Goal: Information Seeking & Learning: Learn about a topic

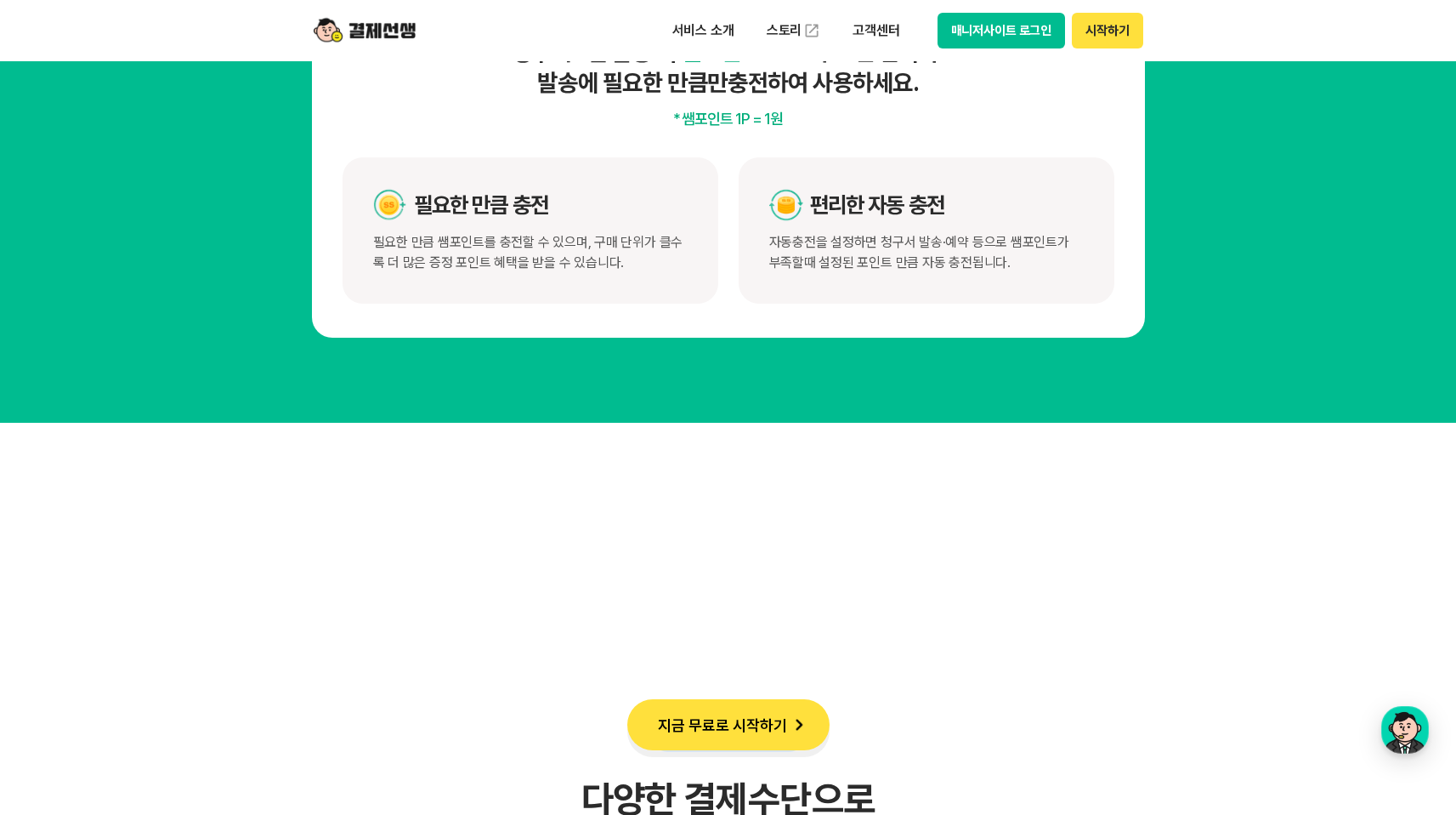
scroll to position [9332, 0]
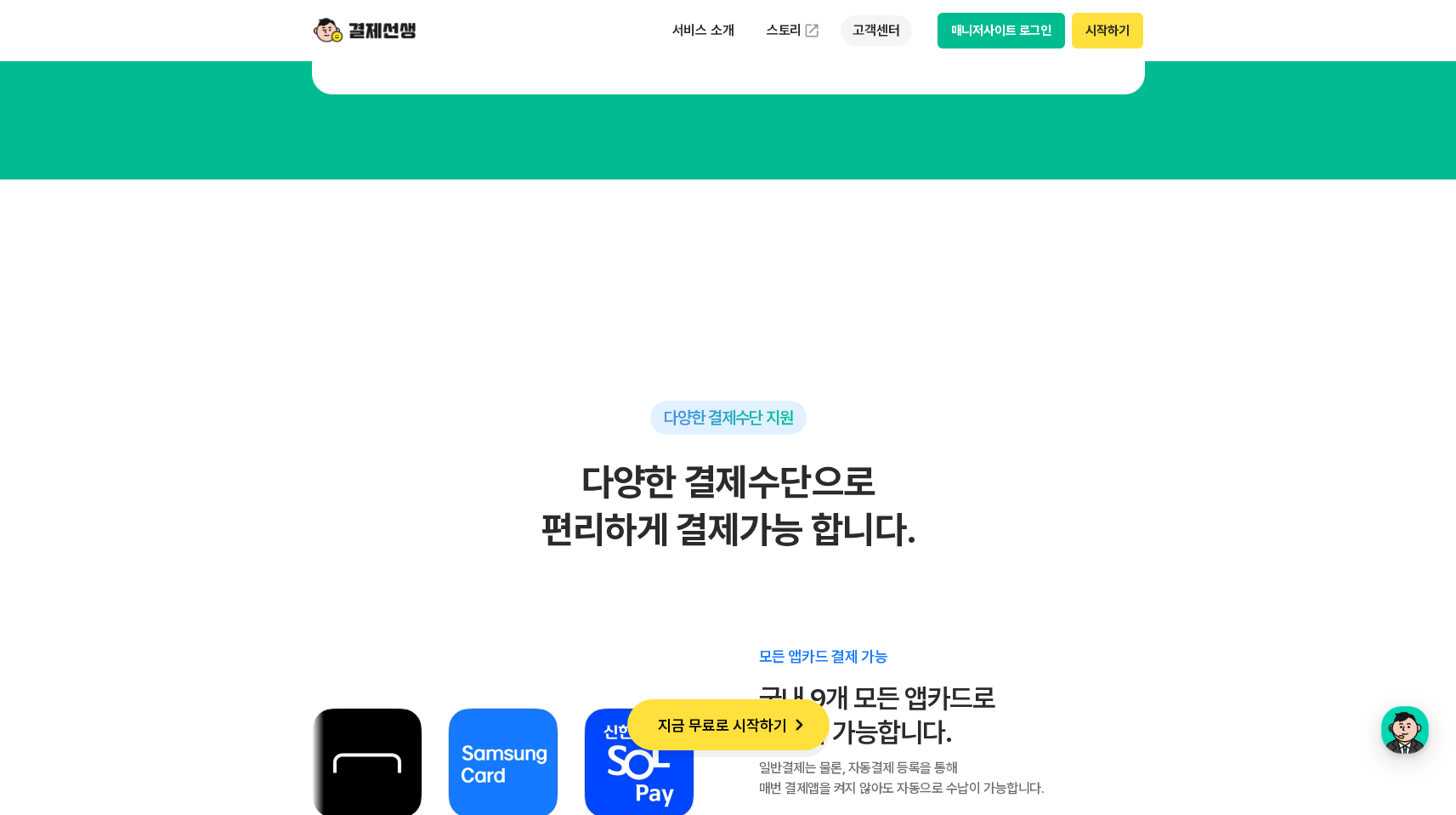
click at [883, 39] on p "고객센터" at bounding box center [876, 31] width 70 height 31
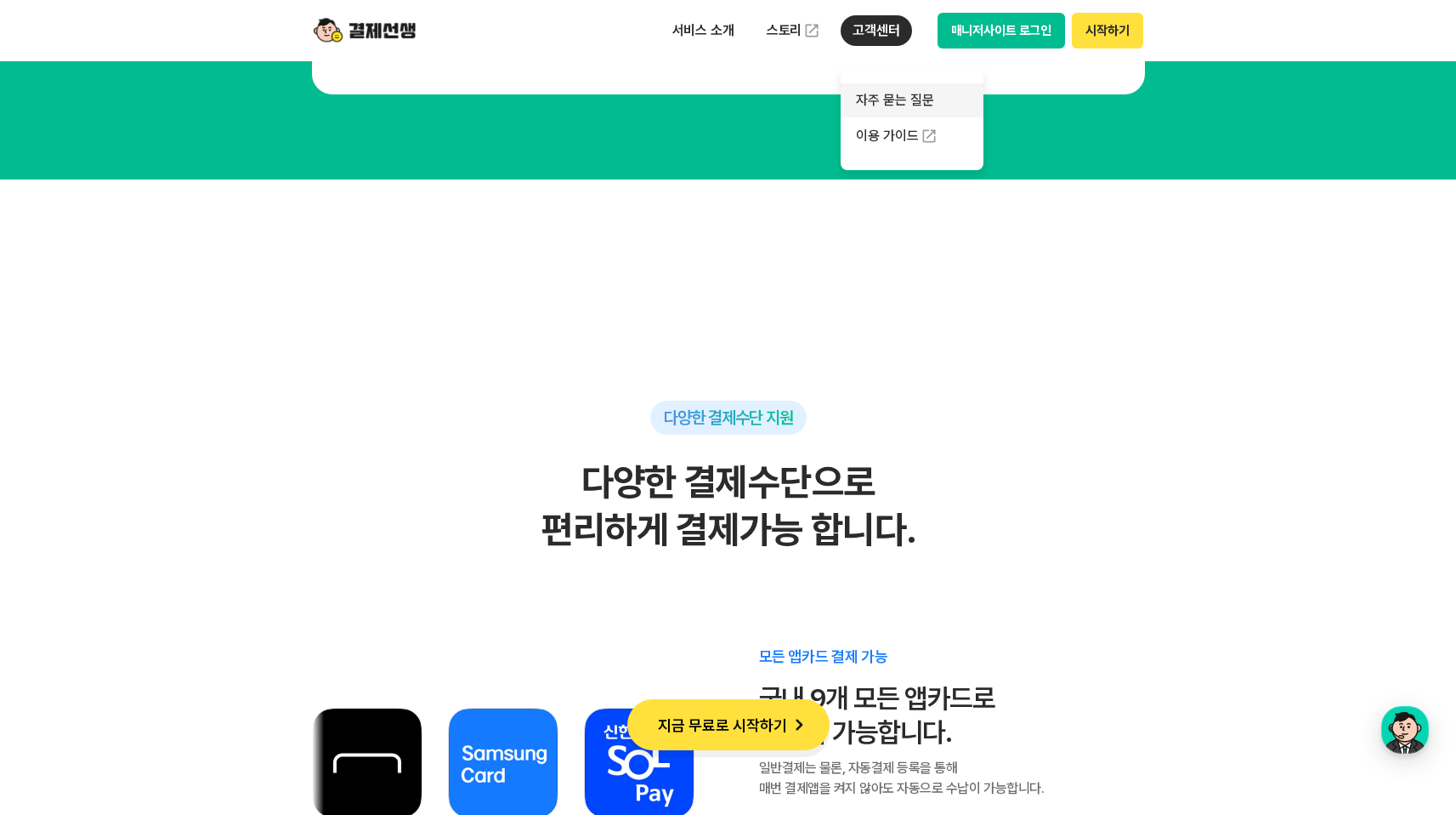
click at [910, 104] on link "자주 묻는 질문" at bounding box center [912, 100] width 143 height 34
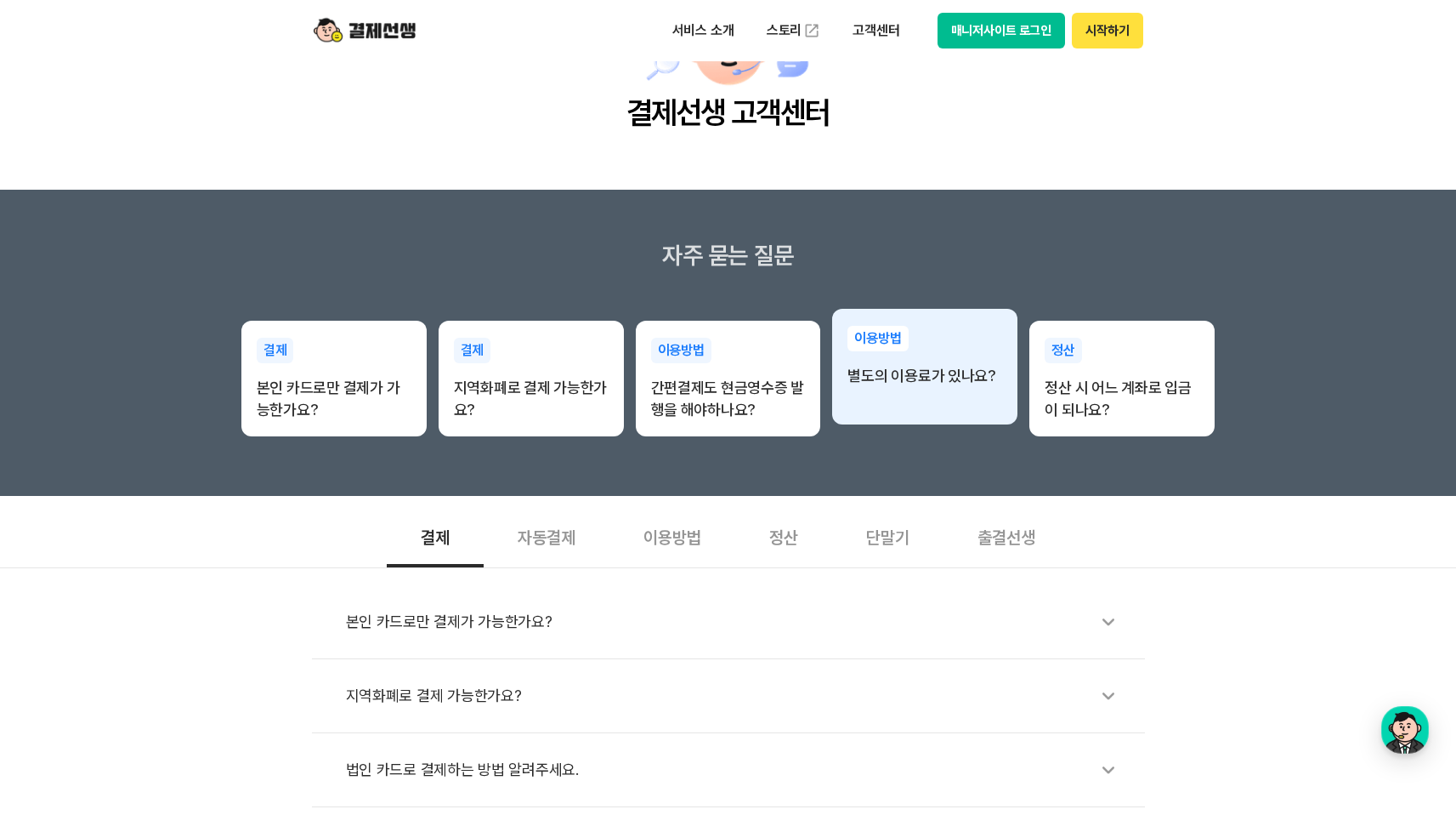
click at [873, 379] on p "별도의 이용료가 있나요?" at bounding box center [924, 376] width 154 height 22
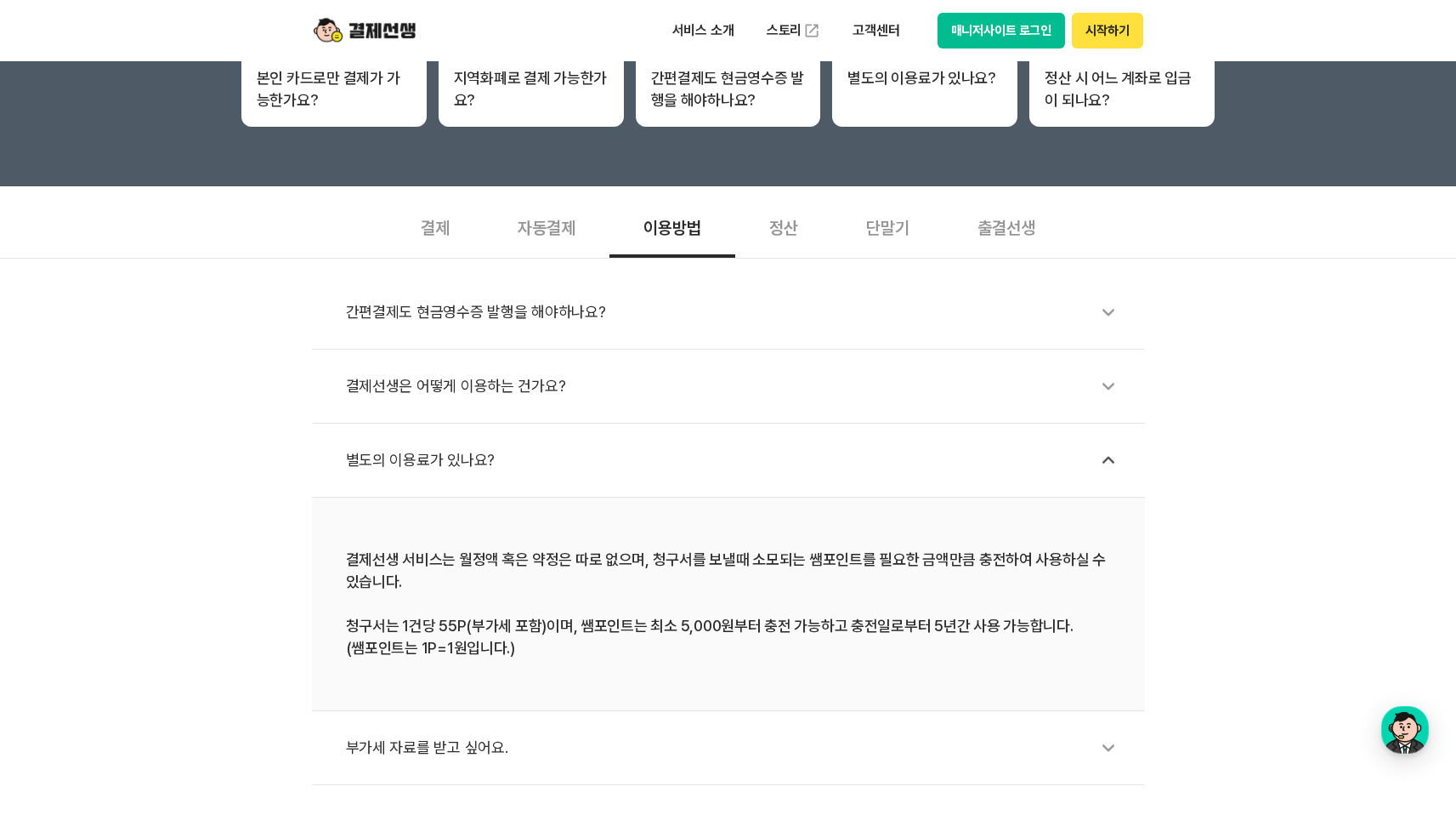
scroll to position [461, 0]
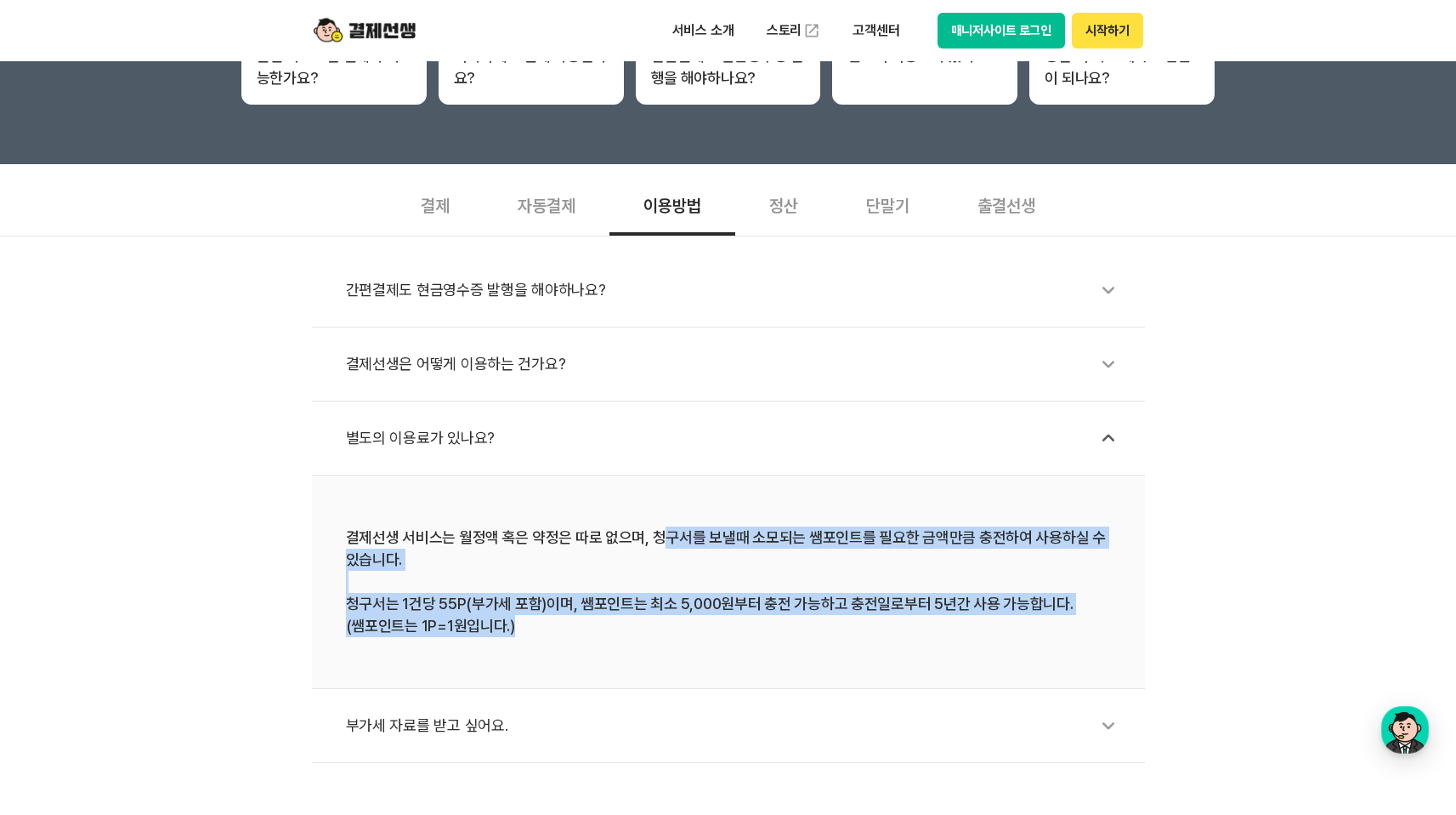
drag, startPoint x: 1171, startPoint y: 637, endPoint x: 658, endPoint y: 531, distance: 523.8
click at [658, 531] on div "간편결제도 현금영수증 발행을 해야하나요? 결제선생은 어떻게 이용하는 건가요? 별도의 이용료가 있나요? 결제선생 서비스는 월정액 혹은 약정은 따…" at bounding box center [728, 500] width 1456 height 528
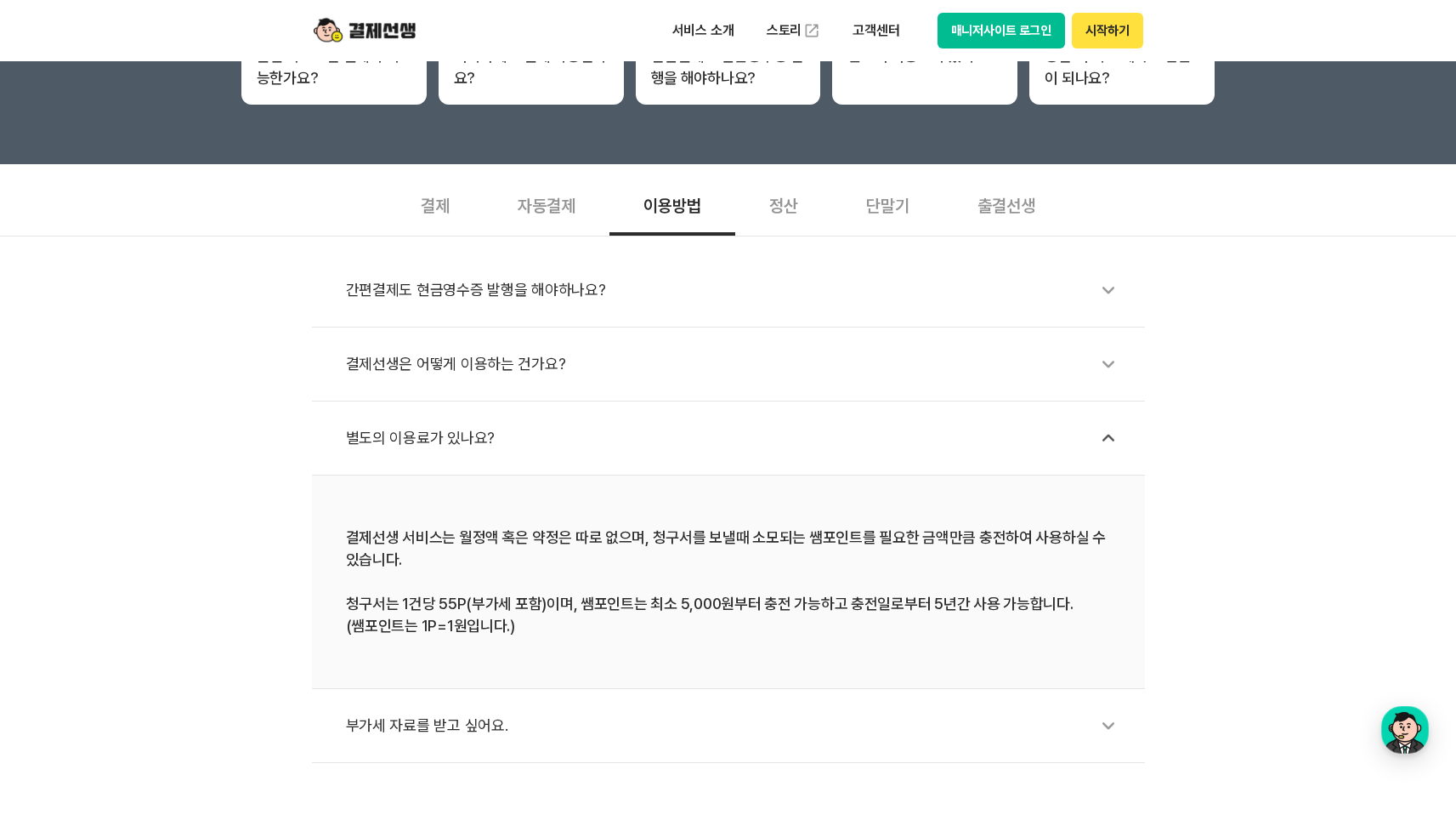
click at [1102, 569] on div "결제선생 서비스는 월정액 혹은 약정은 따로 없으며, 청구서를 보낼때 소모되는 쌤포인트를 필요한 금액만큼 충전하여 사용하실 수 있습니다. 청구서…" at bounding box center [728, 582] width 765 height 110
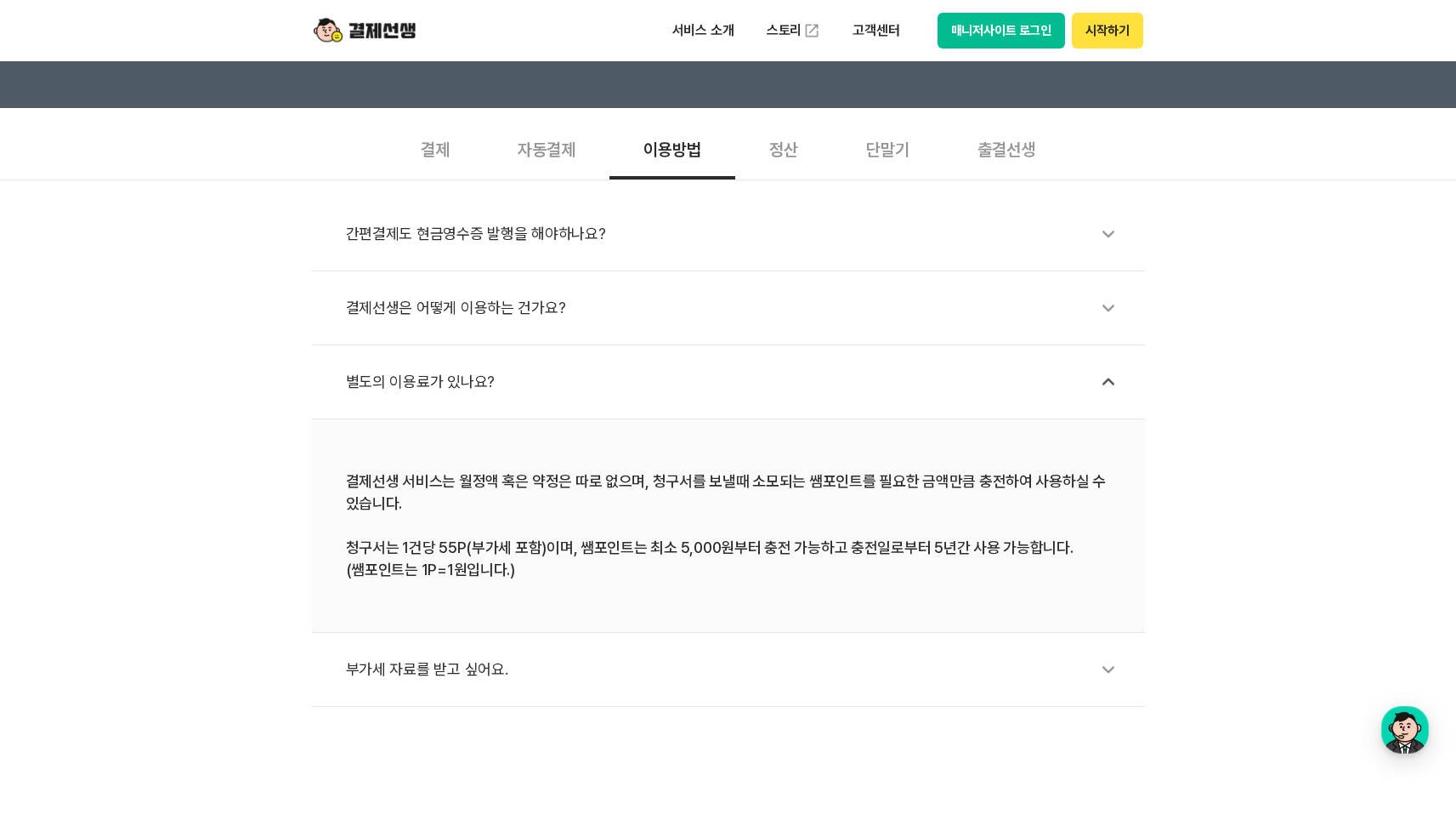
scroll to position [506, 0]
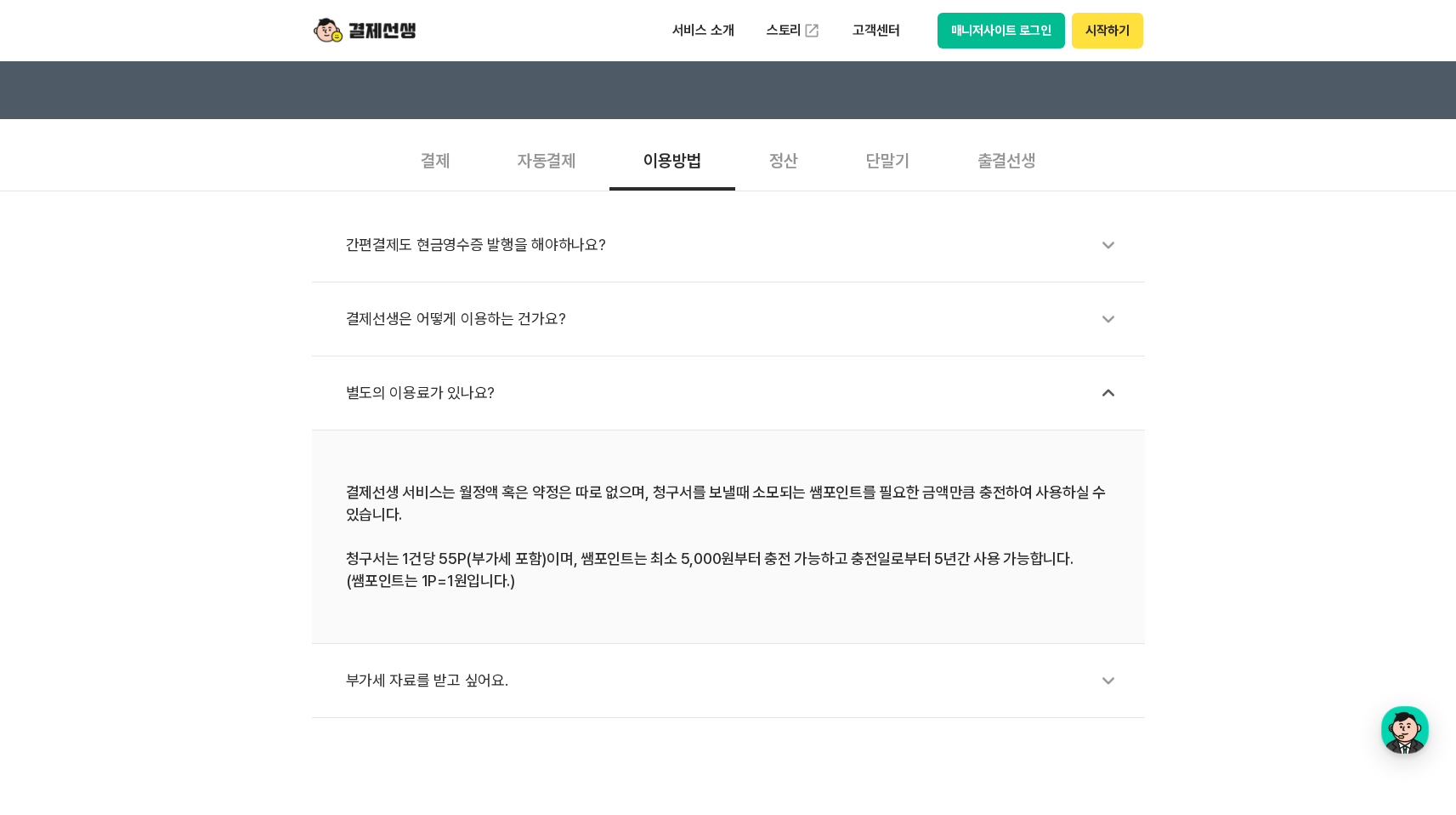
click at [1296, 246] on div "간편결제도 현금영수증 발행을 해야하나요? 결제선생은 어떻게 이용하는 건가요? 별도의 이용료가 있나요? 결제선생 서비스는 월정액 혹은 약정은 따…" at bounding box center [728, 454] width 1456 height 528
click at [1265, 265] on div "간편결제도 현금영수증 발행을 해야하나요? 결제선생은 어떻게 이용하는 건가요? 별도의 이용료가 있나요? 결제선생 서비스는 월정액 혹은 약정은 따…" at bounding box center [728, 454] width 1456 height 528
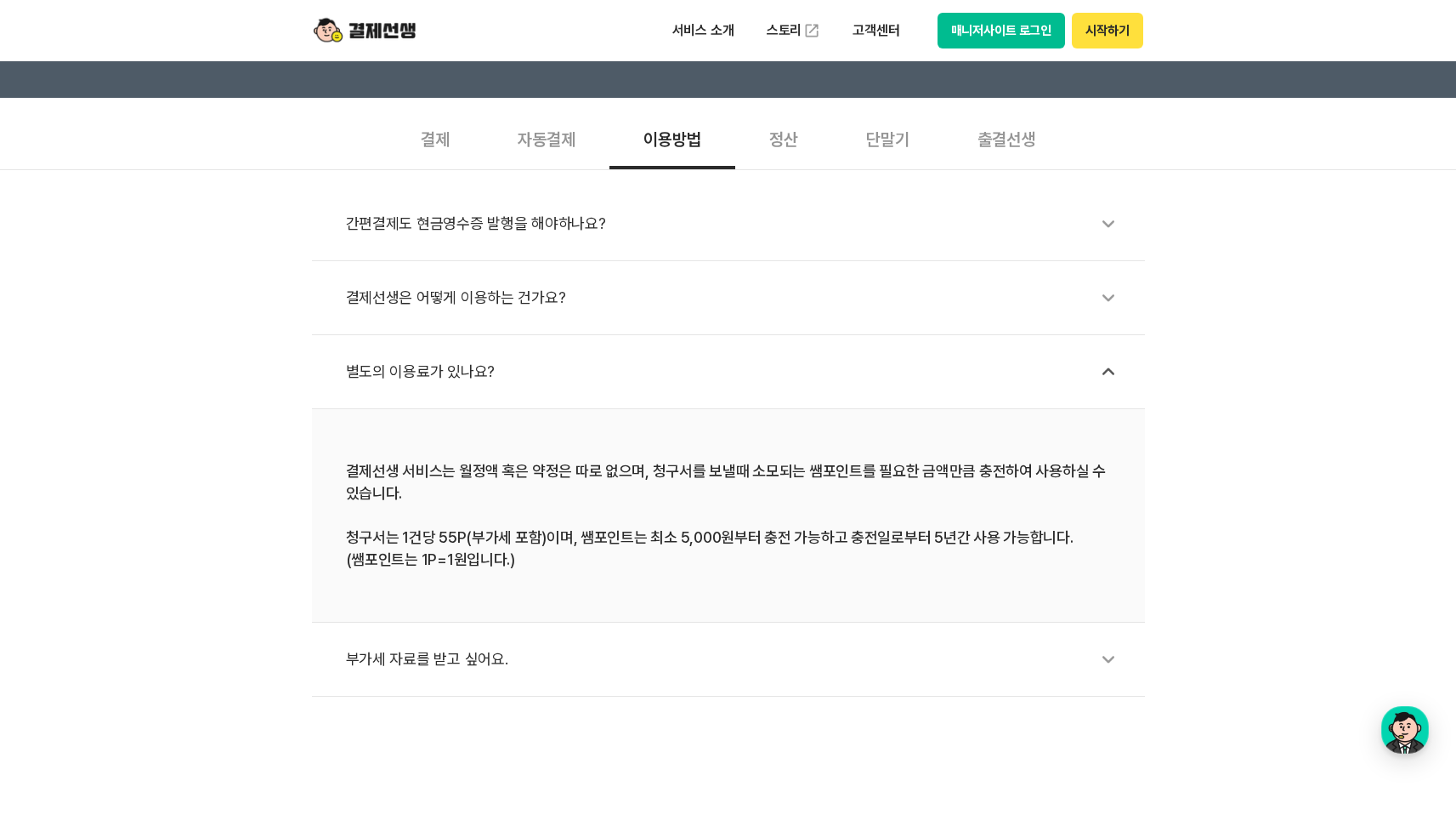
scroll to position [517, 0]
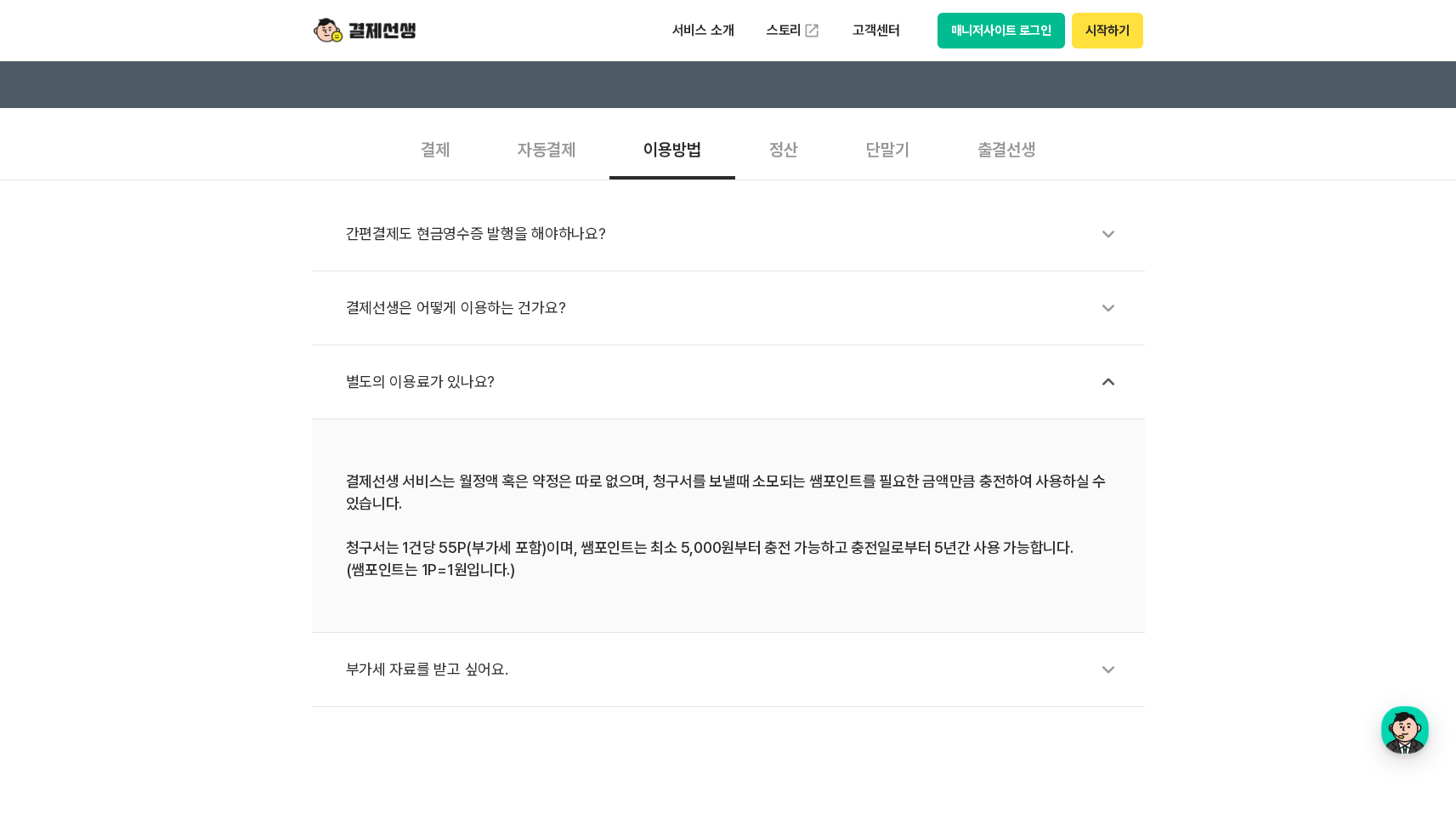
click at [1294, 389] on div "간편결제도 현금영수증 발행을 해야하나요? 결제선생은 어떻게 이용하는 건가요? 별도의 이용료가 있나요? 결제선생 서비스는 월정액 혹은 약정은 따…" at bounding box center [728, 444] width 1456 height 528
click at [378, 31] on img at bounding box center [364, 31] width 102 height 33
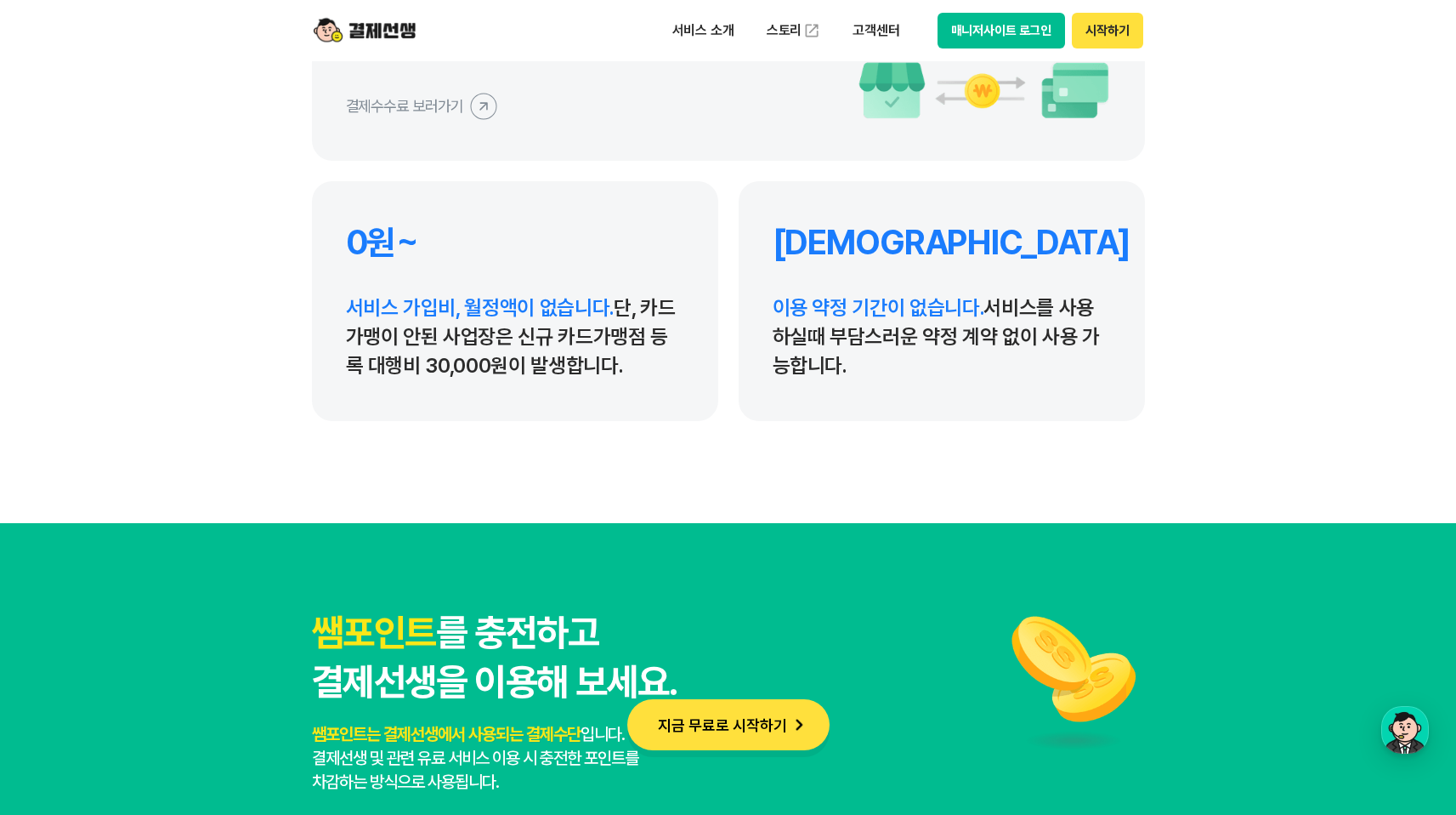
scroll to position [8243, 0]
